Goal: Task Accomplishment & Management: Complete application form

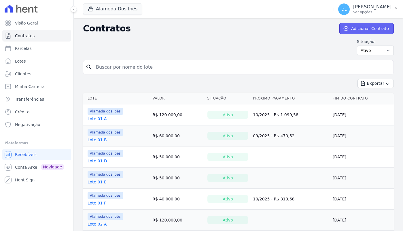
click at [343, 29] on link "Adicionar Contrato" at bounding box center [366, 28] width 54 height 11
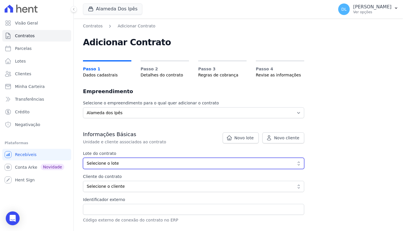
click at [189, 165] on span "Selecione o lote" at bounding box center [190, 163] width 206 height 6
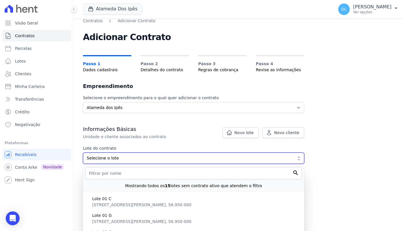
scroll to position [6, 0]
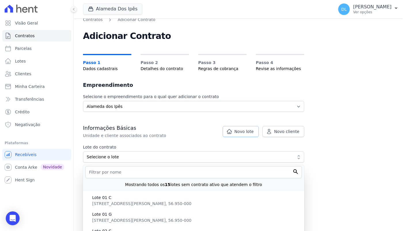
click at [243, 131] on span "Novo lote" at bounding box center [243, 131] width 19 height 6
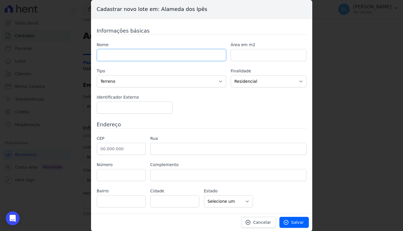
click at [188, 59] on input "text" at bounding box center [161, 55] width 129 height 12
type input "teste"
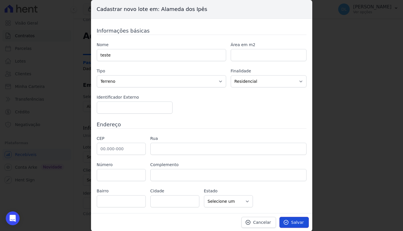
click at [295, 224] on span "Salvar" at bounding box center [297, 222] width 13 height 6
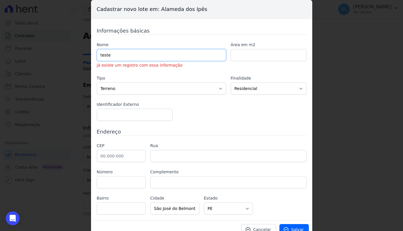
click at [151, 49] on input "teste" at bounding box center [161, 55] width 129 height 12
type input "teste-2"
click at [287, 224] on link "Salvar" at bounding box center [293, 229] width 29 height 11
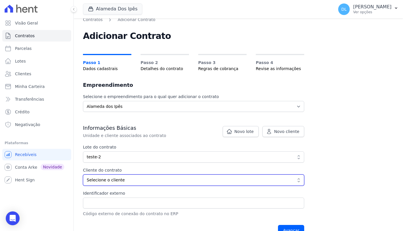
click at [136, 177] on span "Selecione o cliente" at bounding box center [190, 180] width 206 height 6
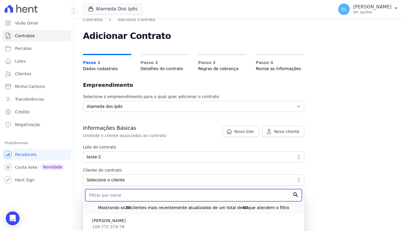
click at [145, 191] on input "text" at bounding box center [193, 195] width 217 height 12
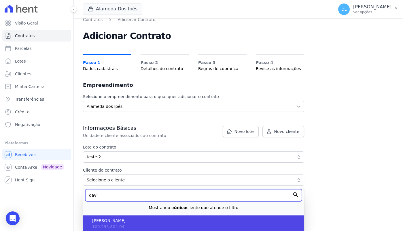
type input "davi"
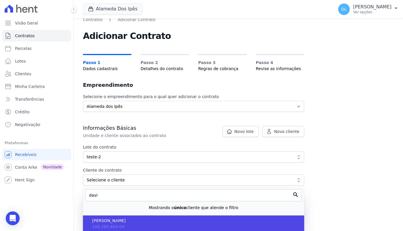
click at [227, 222] on span "[PERSON_NAME]" at bounding box center [195, 220] width 207 height 6
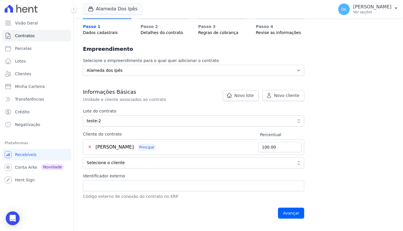
scroll to position [45, 0]
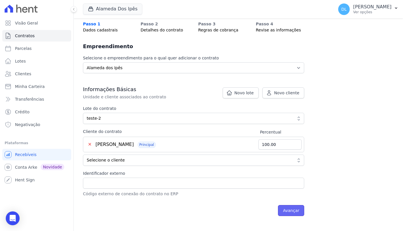
click at [294, 208] on input "Avançar" at bounding box center [291, 210] width 26 height 11
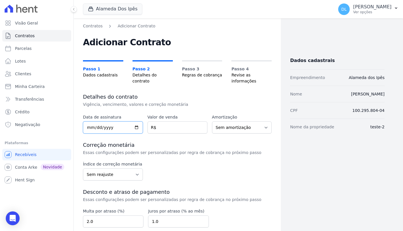
click at [135, 127] on input "date" at bounding box center [113, 127] width 60 height 12
type input "[DATE]"
click at [169, 131] on input "number" at bounding box center [177, 127] width 60 height 12
type input "50000"
click at [255, 125] on select "Sem amortização Price Sac" at bounding box center [242, 127] width 60 height 12
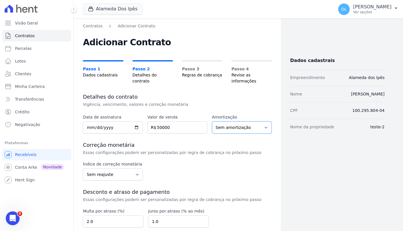
select select "price"
click at [212, 121] on select "Sem amortização Price Sac" at bounding box center [242, 127] width 60 height 12
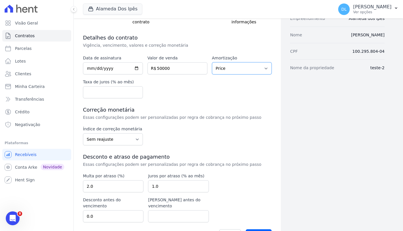
scroll to position [63, 0]
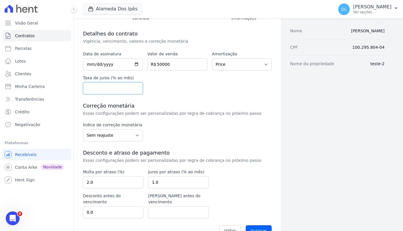
click at [113, 91] on input "number" at bounding box center [113, 88] width 60 height 12
type input "1"
click at [175, 107] on h3 "Correção monetária" at bounding box center [177, 105] width 189 height 7
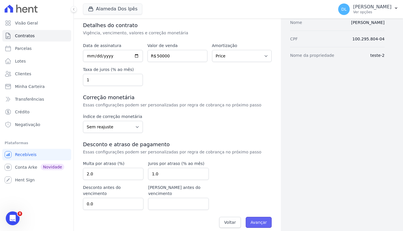
click at [254, 217] on input "Avançar" at bounding box center [259, 222] width 26 height 11
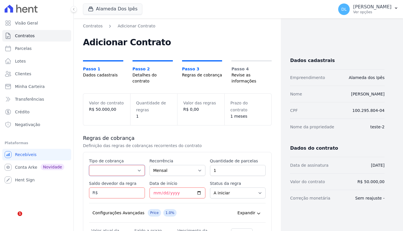
click at [126, 172] on select "Parcela Normal Entrada Sinal Intercalada Chaves Pré-chaves Pós-chaves Impostos …" at bounding box center [117, 170] width 56 height 11
select select "standard"
click at [89, 165] on select "Parcela Normal Entrada Sinal Intercalada Chaves Pré-chaves Pós-chaves Impostos …" at bounding box center [117, 170] width 56 height 11
click at [228, 169] on input "1" at bounding box center [238, 170] width 56 height 11
type input "100"
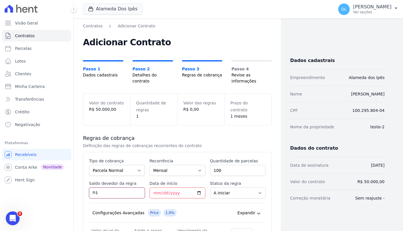
click at [109, 194] on input "Saldo devedor da regra" at bounding box center [117, 192] width 56 height 11
type input "50000"
click at [156, 141] on div "Regras de cobrança Definição das regras de cobranças recorrentes do contrato" at bounding box center [177, 142] width 189 height 14
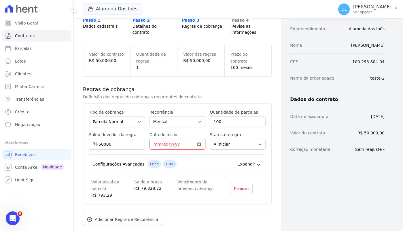
scroll to position [54, 0]
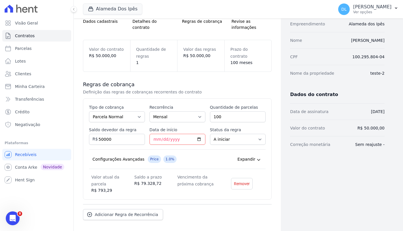
click at [102, 187] on dd "R$ 793,29" at bounding box center [112, 190] width 43 height 6
click at [197, 137] on input "Data de início" at bounding box center [178, 139] width 56 height 11
type input "2026-01-20"
click at [287, 177] on div "Dados cadastrais Empreendimento Alameda dos Ipês Nome Davi Novaes CPF 100.295.8…" at bounding box center [333, 110] width 104 height 282
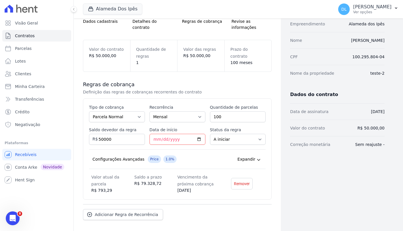
click at [148, 183] on dd "R$ 79.328,72" at bounding box center [155, 183] width 43 height 6
